Goal: Transaction & Acquisition: Book appointment/travel/reservation

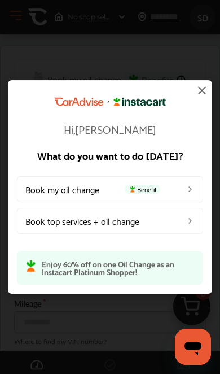
click at [186, 187] on img at bounding box center [190, 189] width 9 height 9
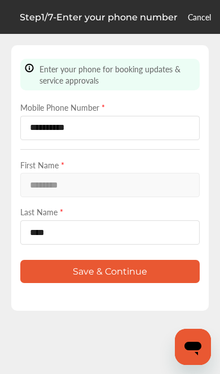
click at [143, 283] on button "Save & Continue" at bounding box center [109, 271] width 179 height 23
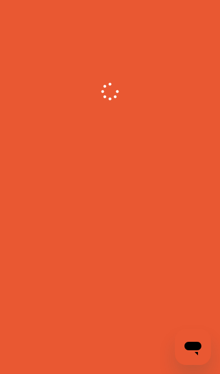
scroll to position [47, 0]
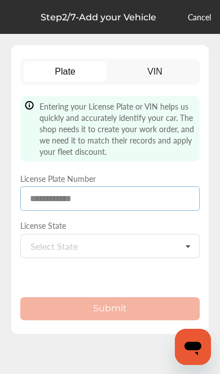
click at [138, 192] on input at bounding box center [109, 198] width 179 height 24
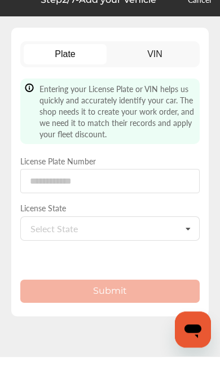
click at [169, 62] on link "VIN" at bounding box center [155, 72] width 84 height 20
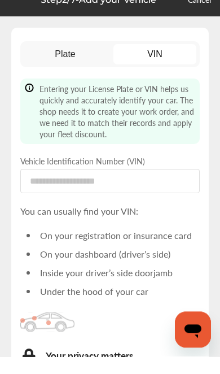
scroll to position [17, 0]
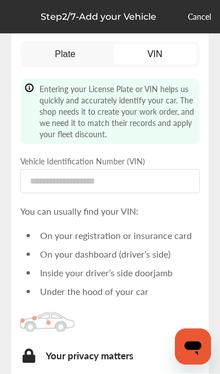
click at [68, 56] on link "Plate" at bounding box center [66, 55] width 84 height 20
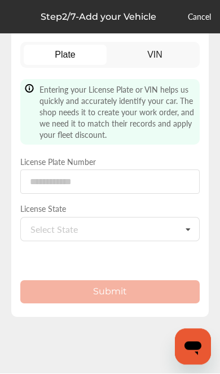
scroll to position [17, 0]
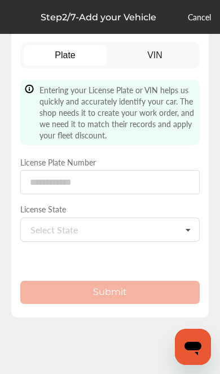
click at [6, 220] on div "Plate VIN Entering your License Plate or VIN helps us quickly and accurately id…" at bounding box center [110, 179] width 220 height 390
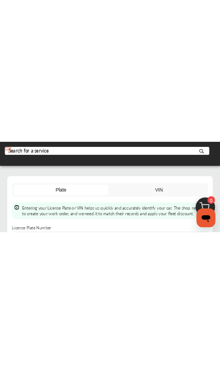
scroll to position [0, 0]
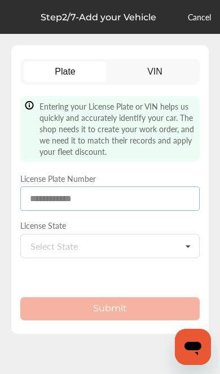
click at [124, 200] on input at bounding box center [109, 198] width 179 height 24
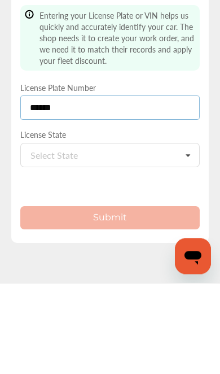
type input "******"
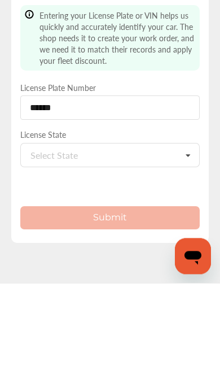
click at [193, 234] on icon at bounding box center [187, 246] width 19 height 24
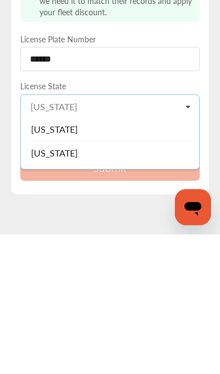
scroll to position [191, 0]
click at [136, 257] on div "[US_STATE]" at bounding box center [110, 269] width 178 height 24
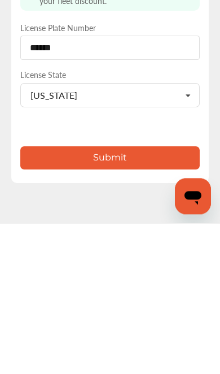
scroll to position [0, 0]
click at [117, 297] on button "Submit" at bounding box center [109, 308] width 179 height 23
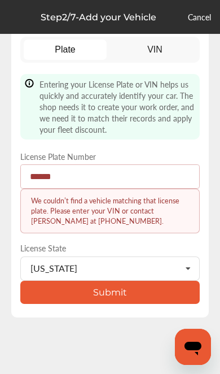
click at [112, 164] on input "******" at bounding box center [109, 176] width 179 height 24
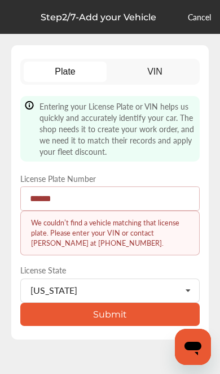
click at [168, 73] on link "VIN" at bounding box center [155, 72] width 84 height 20
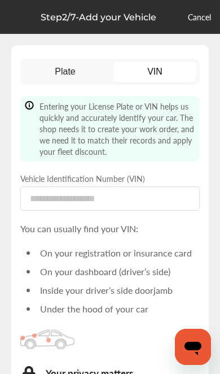
click at [171, 72] on link "VIN" at bounding box center [155, 72] width 84 height 20
click at [165, 66] on link "VIN" at bounding box center [155, 72] width 84 height 20
click at [169, 71] on link "VIN" at bounding box center [155, 72] width 84 height 20
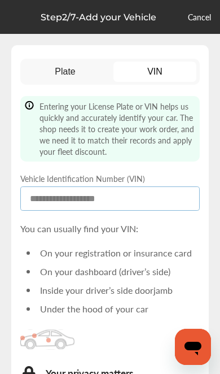
click at [105, 195] on input at bounding box center [109, 198] width 179 height 24
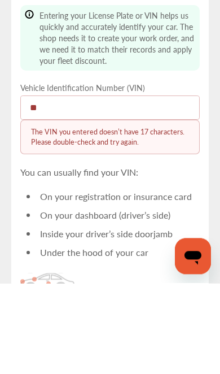
scroll to position [90, 0]
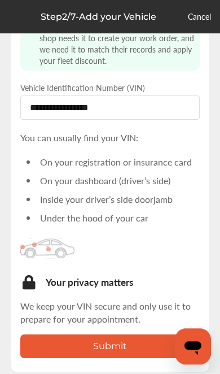
click at [108, 347] on button "Submit" at bounding box center [109, 346] width 179 height 23
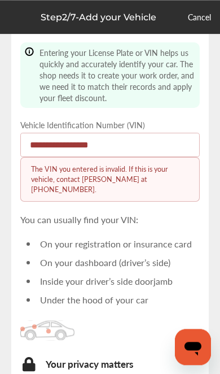
scroll to position [52, 0]
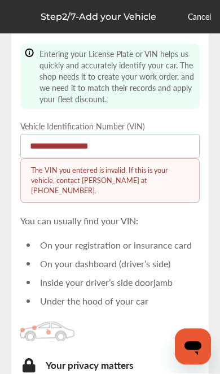
click at [151, 154] on input "**********" at bounding box center [109, 146] width 179 height 24
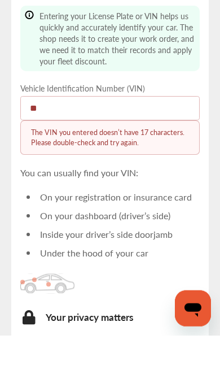
type input "*"
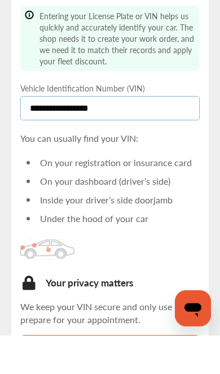
type input "**********"
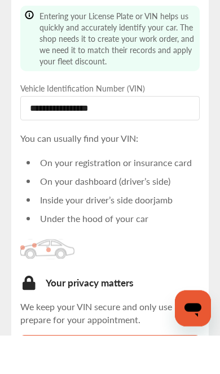
scroll to position [90, 0]
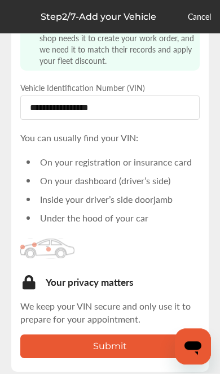
click at [89, 355] on button "Submit" at bounding box center [109, 346] width 179 height 23
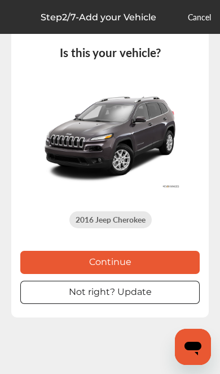
scroll to position [0, 0]
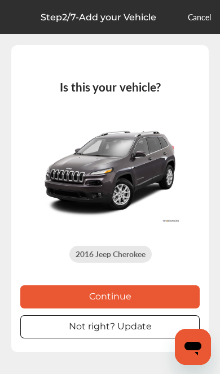
click at [83, 291] on button "Continue" at bounding box center [109, 296] width 179 height 23
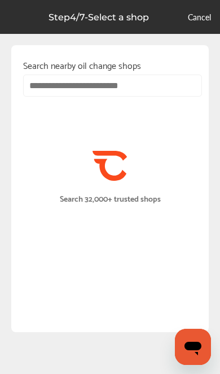
click at [62, 83] on input "text" at bounding box center [112, 85] width 179 height 22
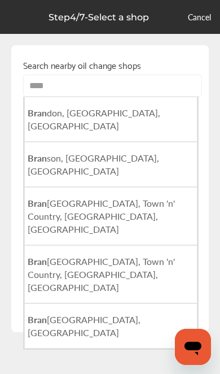
click at [59, 118] on span "Bran don, [GEOGRAPHIC_DATA], [GEOGRAPHIC_DATA]" at bounding box center [94, 119] width 133 height 26
type input "**********"
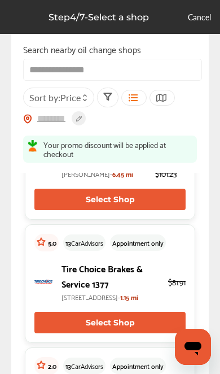
scroll to position [354, 0]
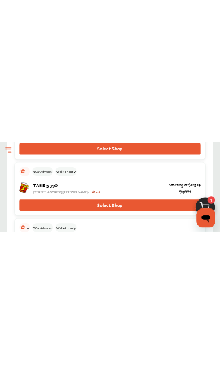
scroll to position [6357, 0]
